Goal: Information Seeking & Learning: Learn about a topic

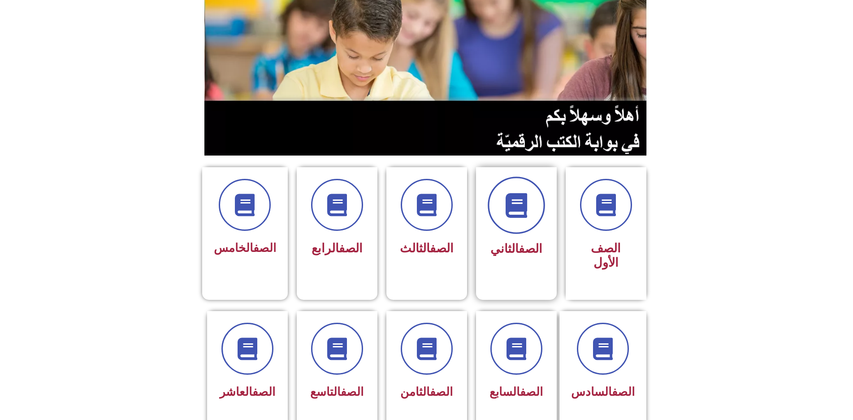
scroll to position [90, 0]
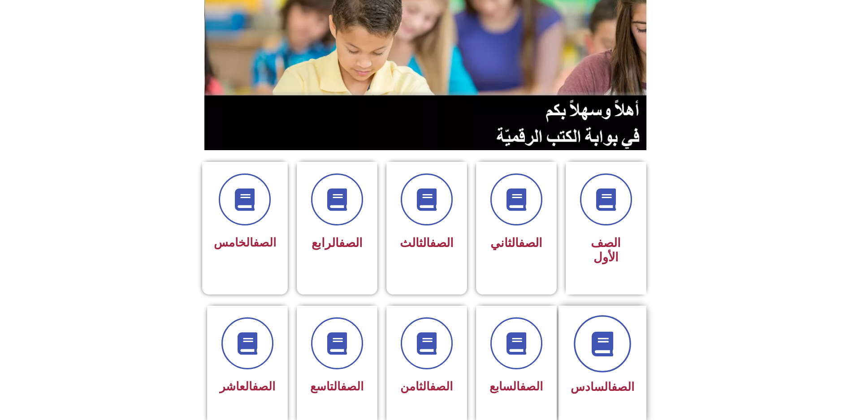
click at [591, 315] on span at bounding box center [602, 343] width 57 height 57
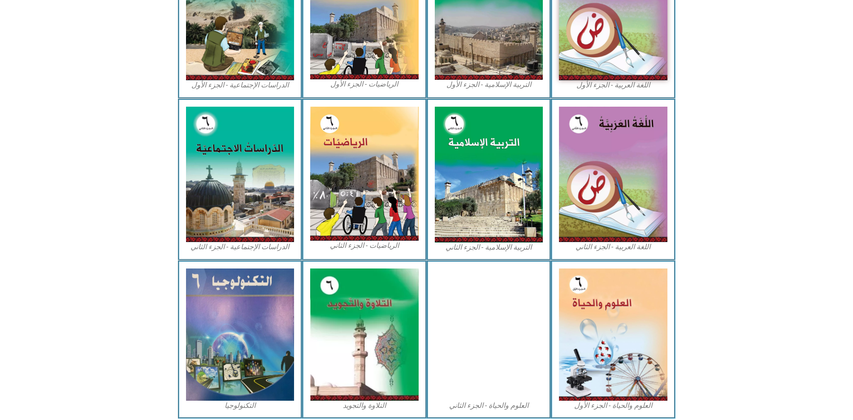
scroll to position [358, 0]
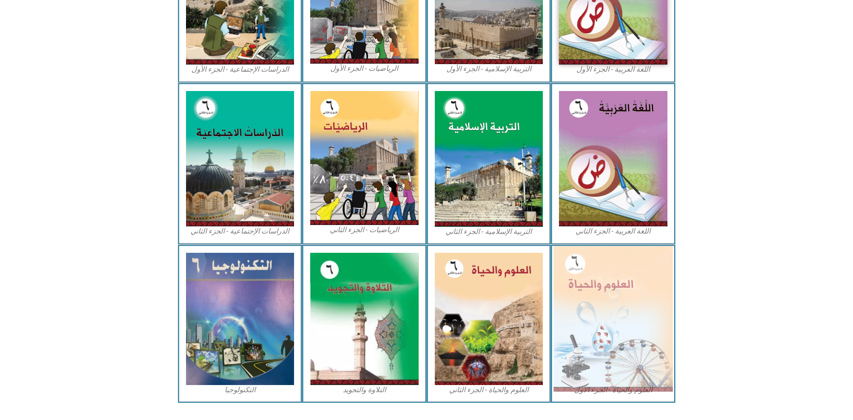
click at [598, 288] on img at bounding box center [613, 318] width 119 height 145
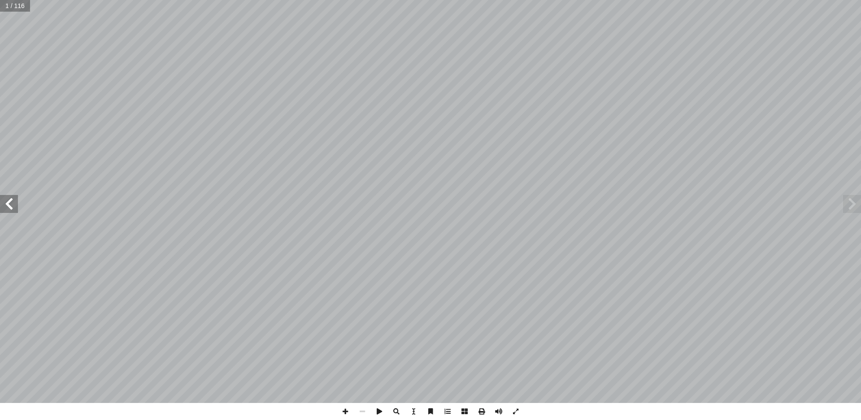
click at [11, 206] on span at bounding box center [9, 204] width 18 height 18
click at [10, 208] on span at bounding box center [9, 204] width 18 height 18
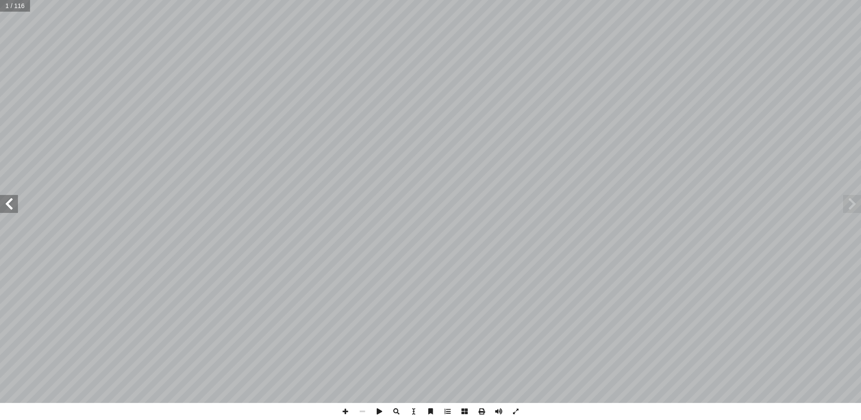
click at [10, 208] on span at bounding box center [9, 204] width 18 height 18
click at [10, 206] on span at bounding box center [9, 204] width 18 height 18
click at [11, 202] on span at bounding box center [9, 204] width 18 height 18
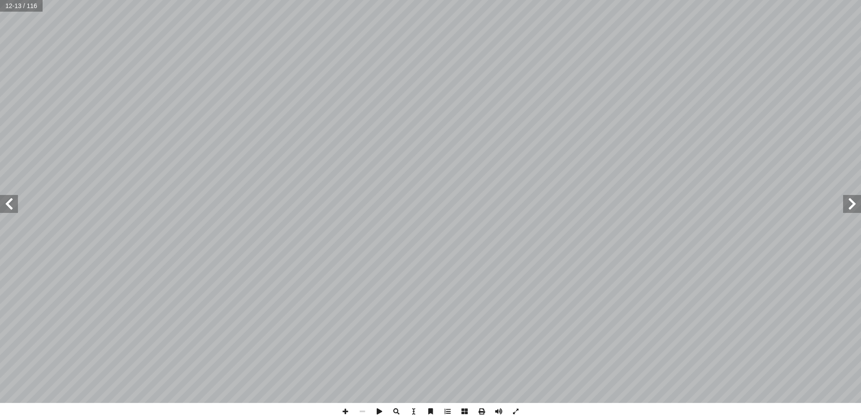
click at [14, 203] on span at bounding box center [9, 204] width 18 height 18
click at [340, 413] on span at bounding box center [345, 411] width 17 height 17
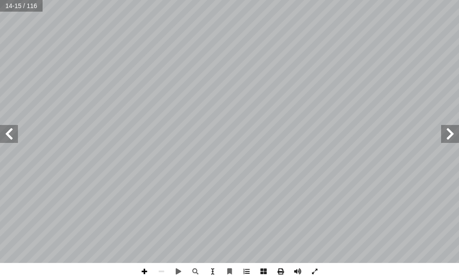
click at [148, 276] on span at bounding box center [144, 271] width 17 height 17
click at [141, 271] on span at bounding box center [144, 271] width 17 height 17
